Goal: Task Accomplishment & Management: Manage account settings

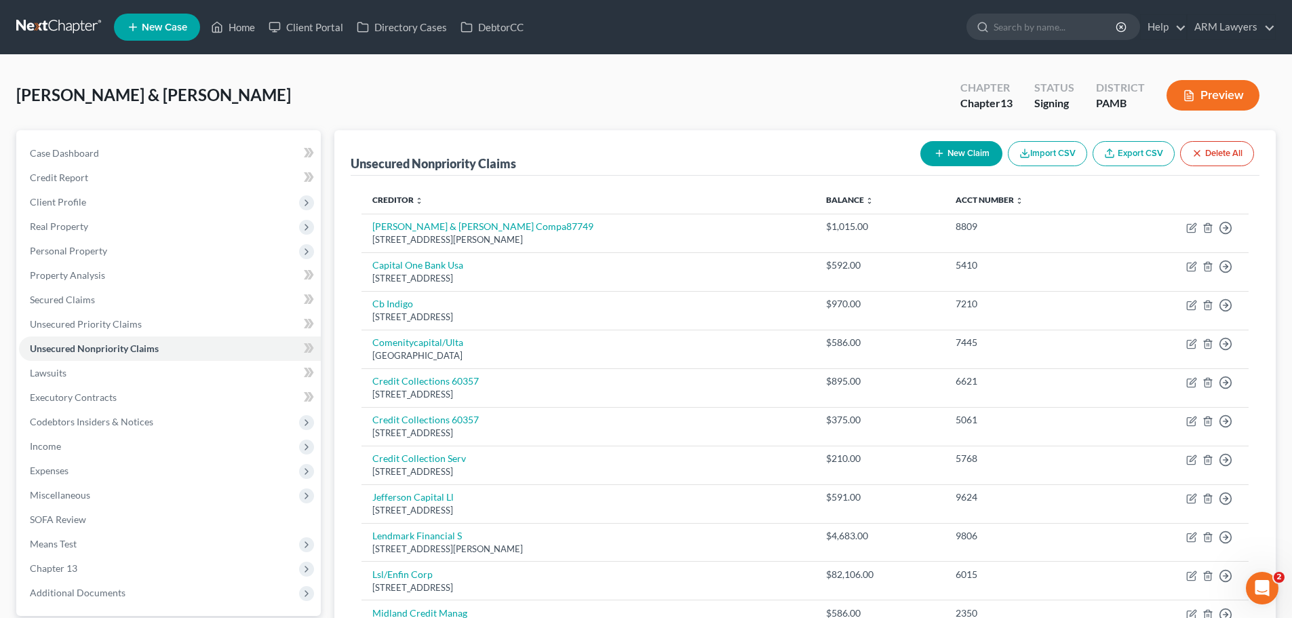
click at [45, 23] on link at bounding box center [59, 27] width 87 height 24
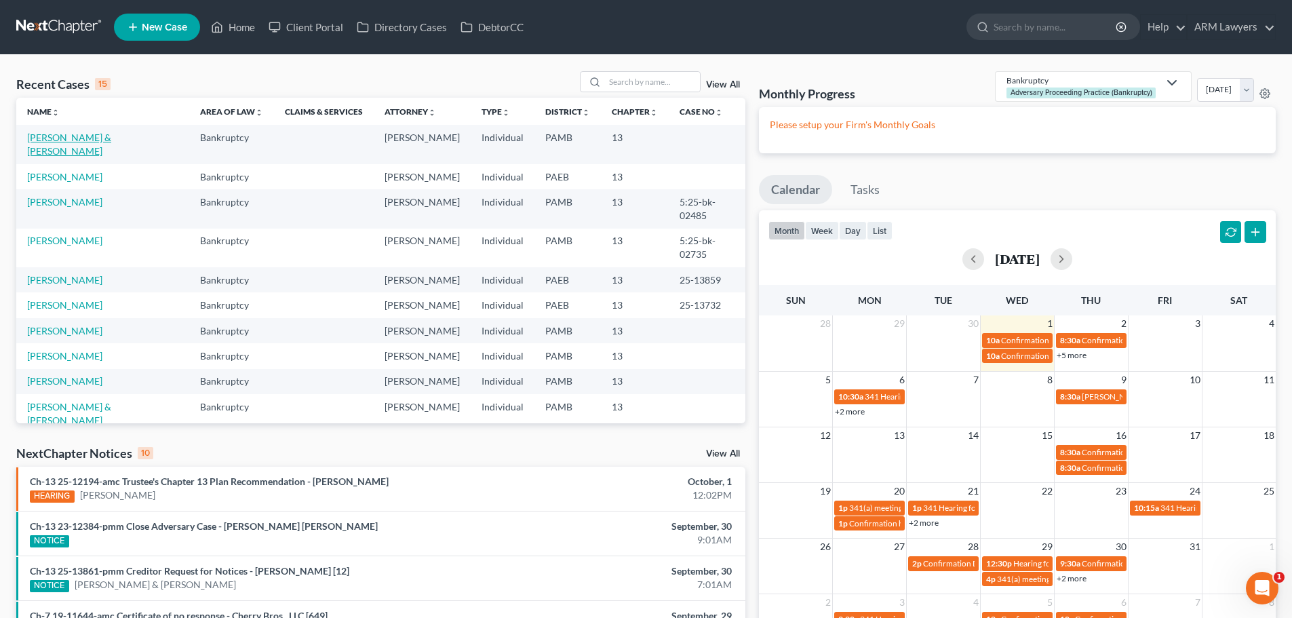
click at [72, 132] on link "[PERSON_NAME] & [PERSON_NAME]" at bounding box center [69, 144] width 84 height 25
select select "20"
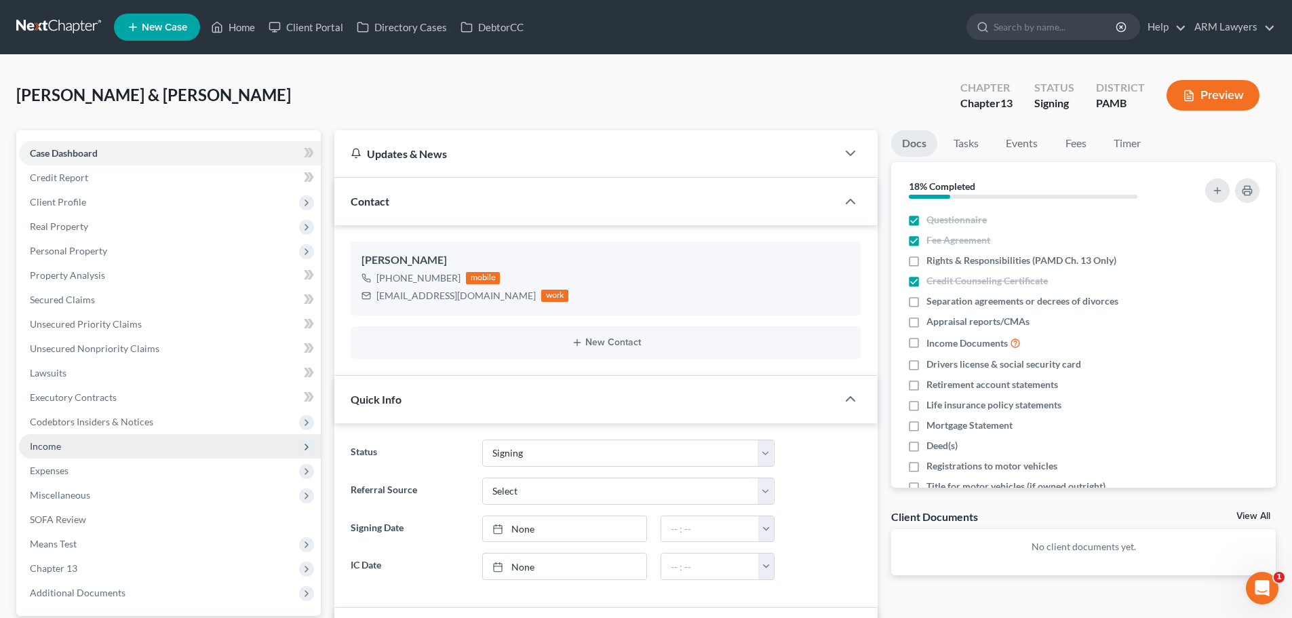
click at [56, 445] on span "Income" at bounding box center [45, 446] width 31 height 12
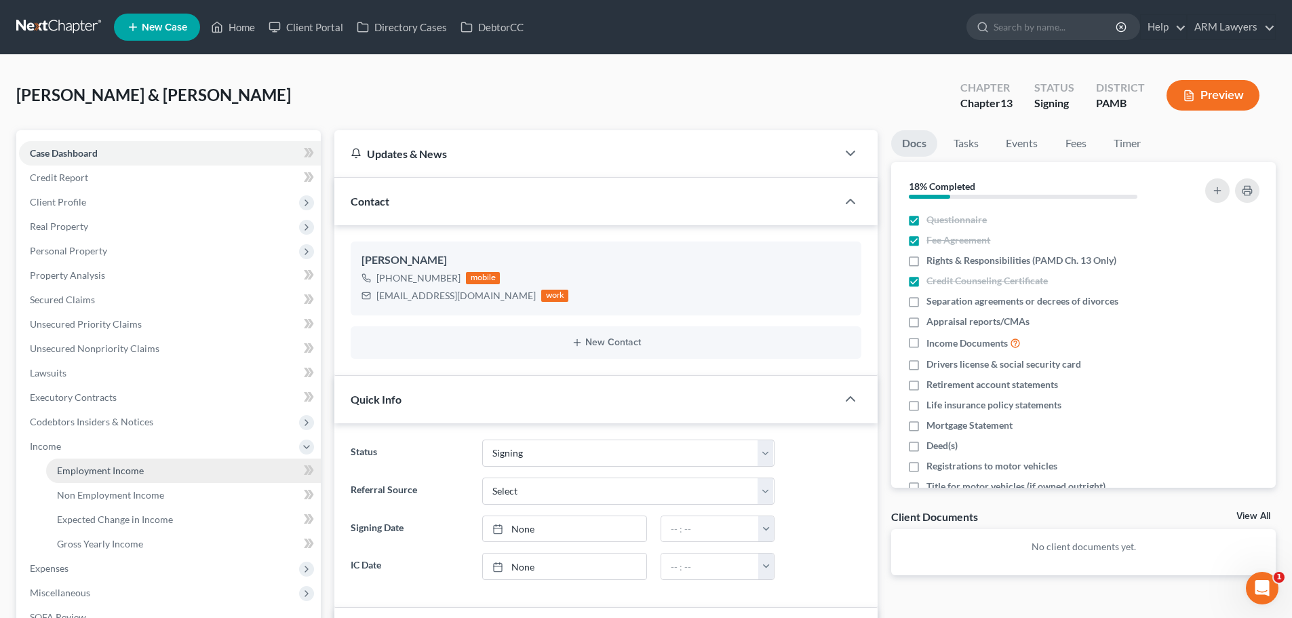
click at [72, 459] on link "Employment Income" at bounding box center [183, 471] width 275 height 24
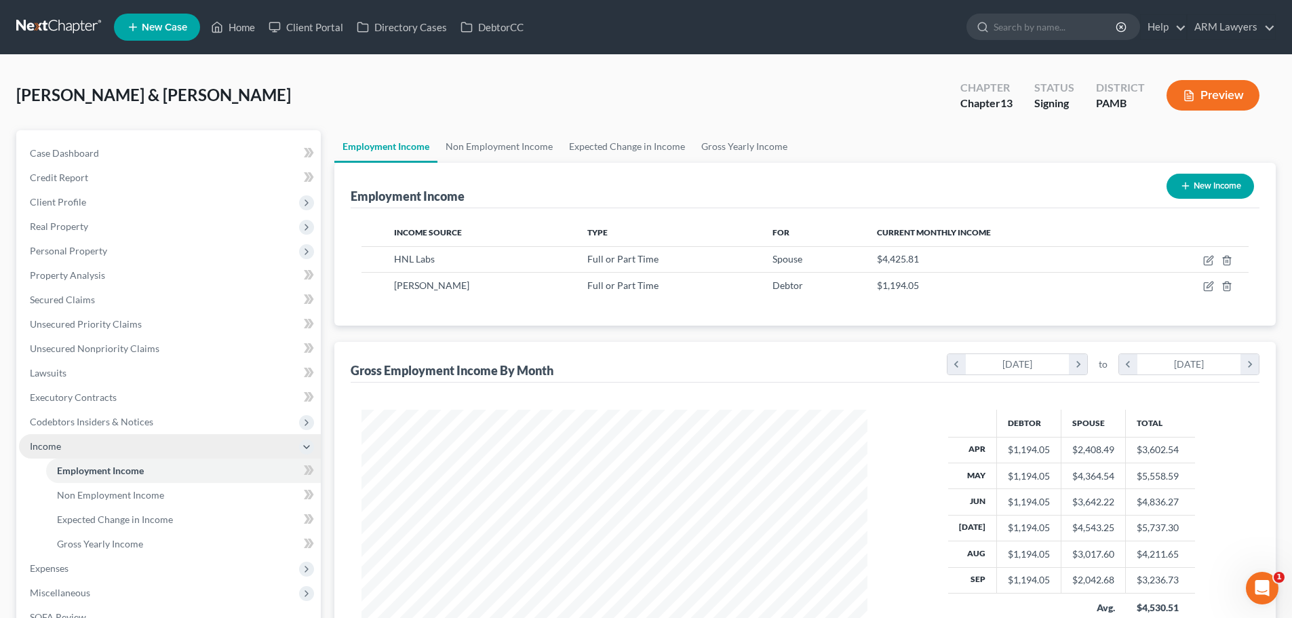
scroll to position [68, 0]
